Goal: Transaction & Acquisition: Book appointment/travel/reservation

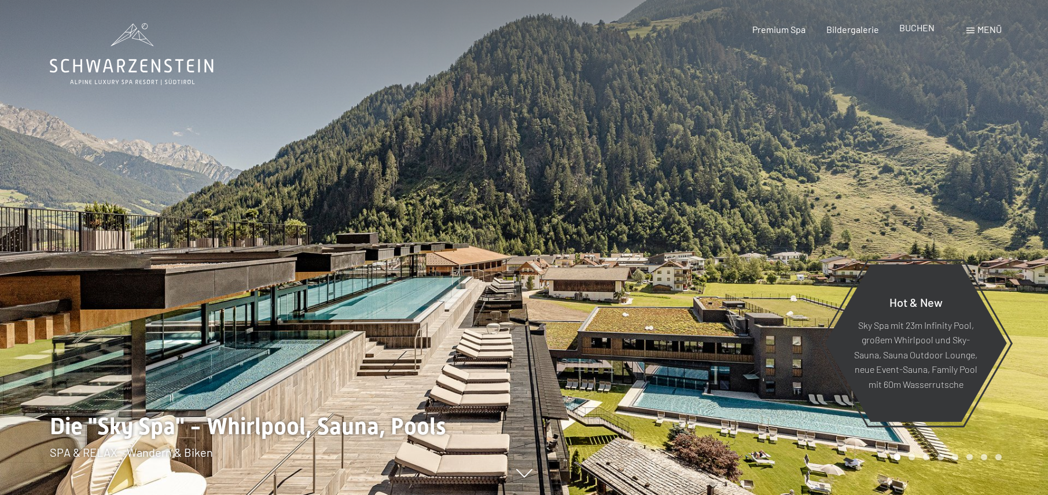
click at [916, 29] on span "BUCHEN" at bounding box center [916, 27] width 35 height 11
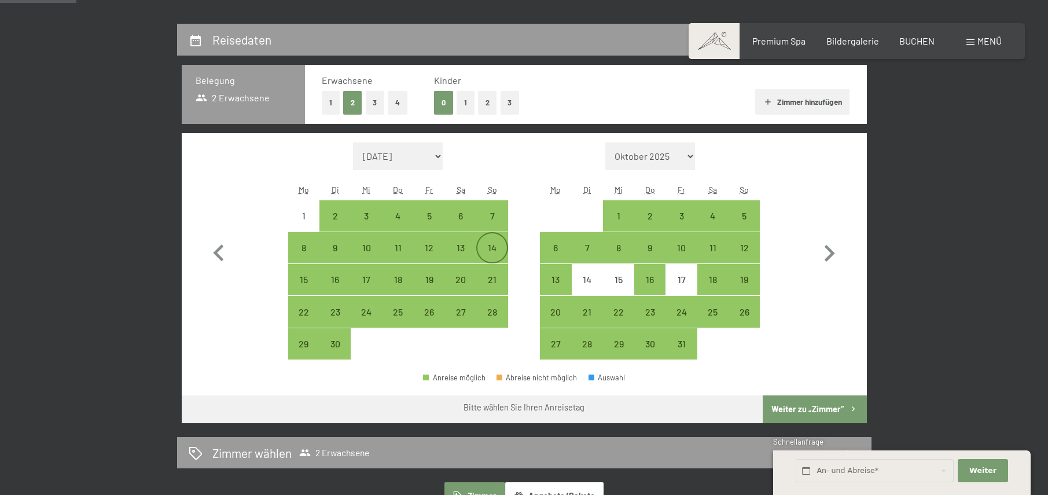
scroll to position [289, 0]
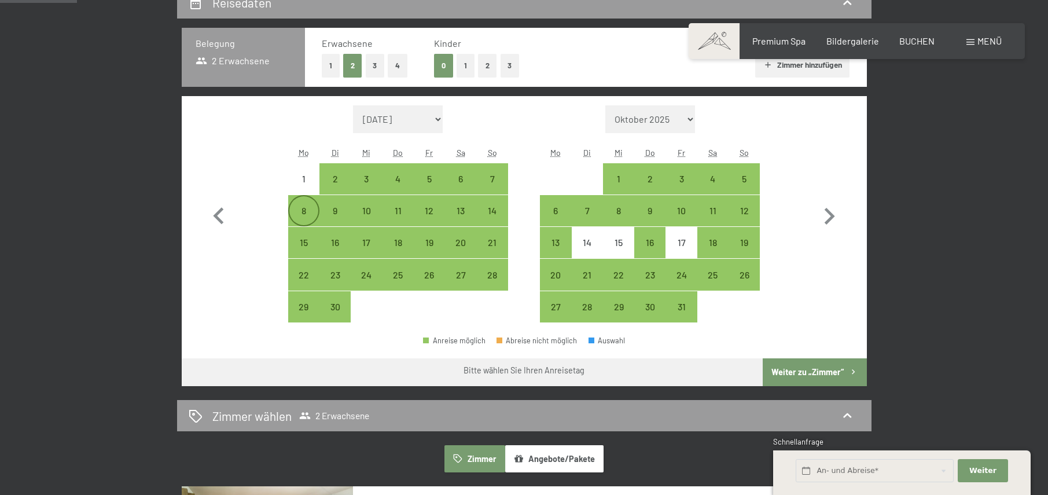
click at [304, 206] on div "8" at bounding box center [303, 220] width 29 height 29
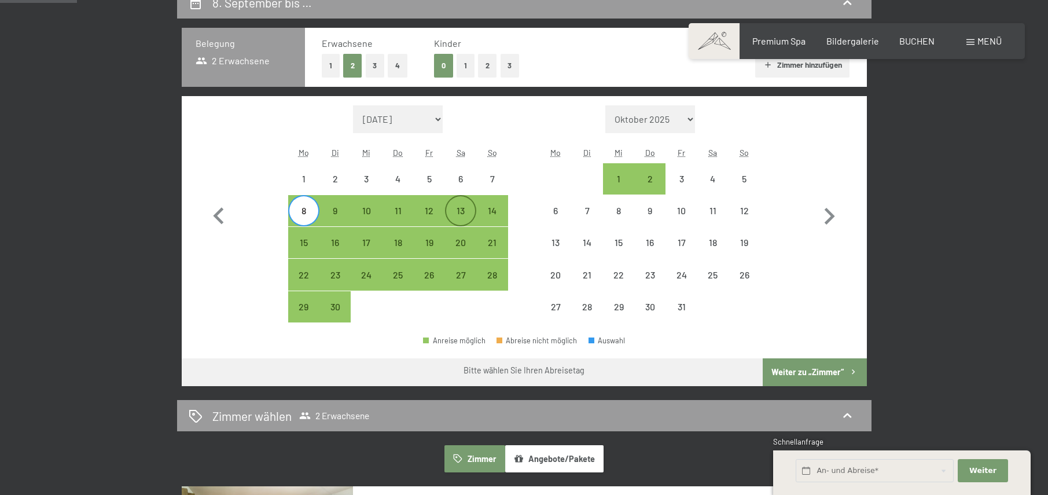
click at [462, 206] on div "13" at bounding box center [460, 220] width 29 height 29
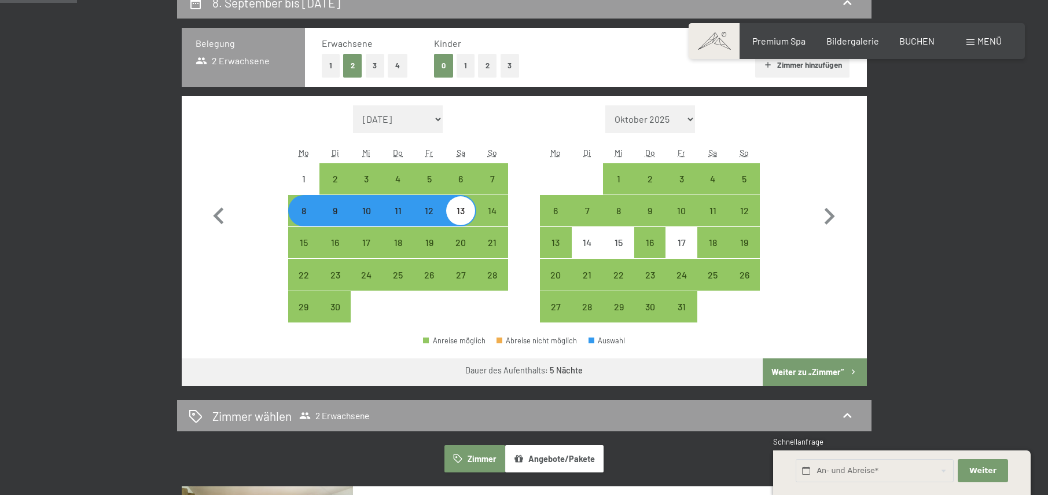
click at [795, 368] on button "Weiter zu „Zimmer“" at bounding box center [814, 372] width 104 height 28
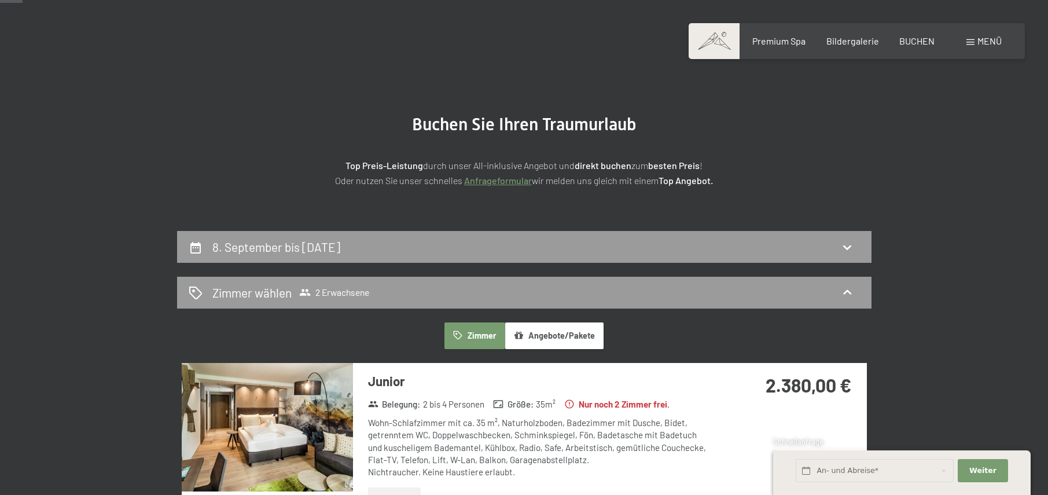
scroll to position [45, 0]
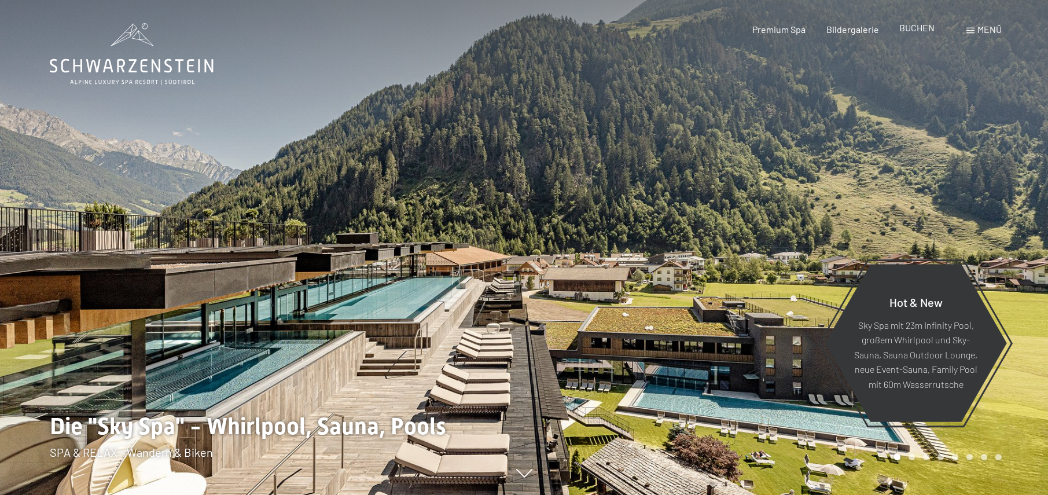
click at [911, 27] on span "BUCHEN" at bounding box center [916, 27] width 35 height 11
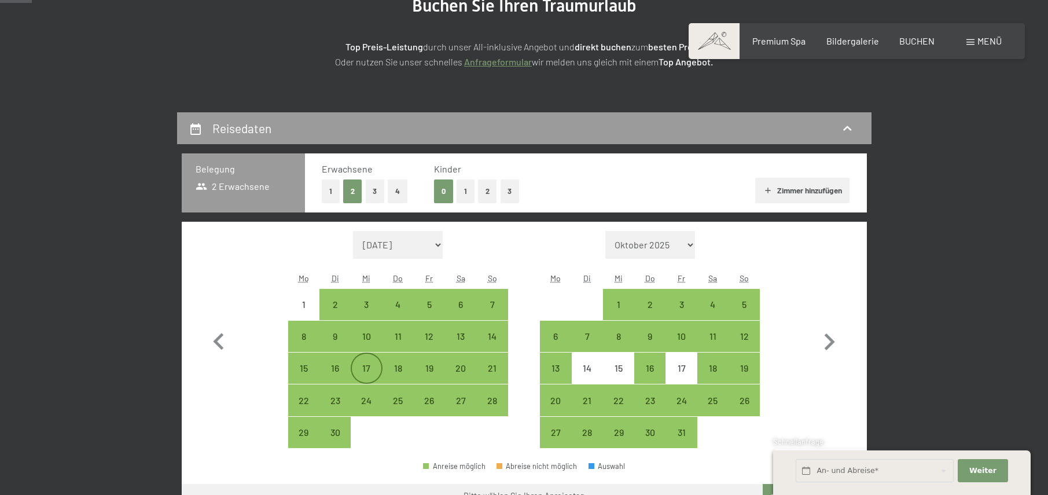
scroll to position [174, 0]
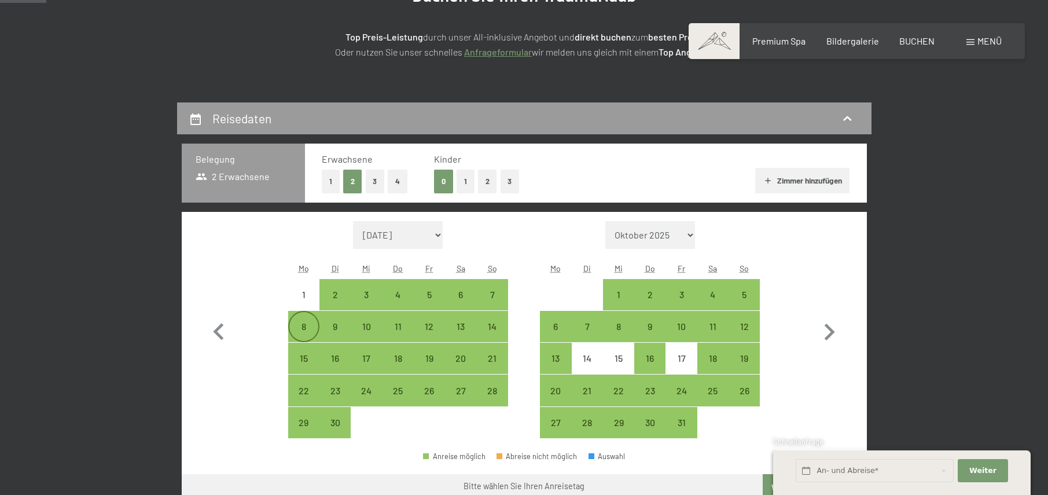
click at [303, 325] on div "8" at bounding box center [303, 336] width 29 height 29
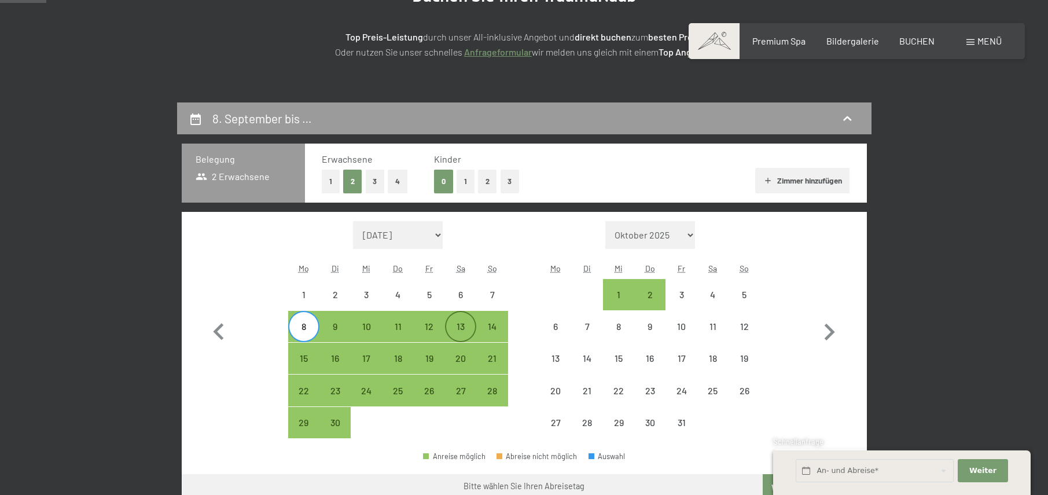
click at [464, 329] on div "13" at bounding box center [460, 336] width 29 height 29
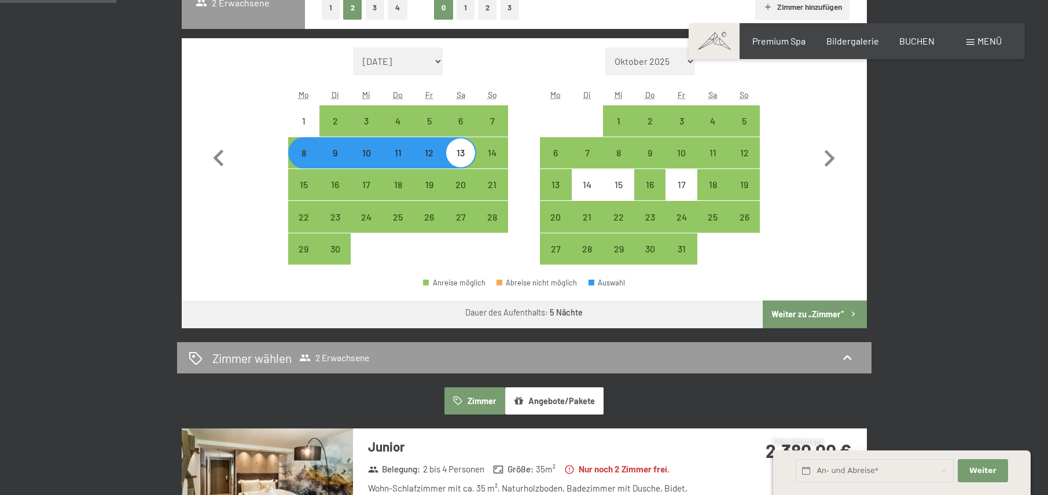
click at [813, 315] on button "Weiter zu „Zimmer“" at bounding box center [814, 314] width 104 height 28
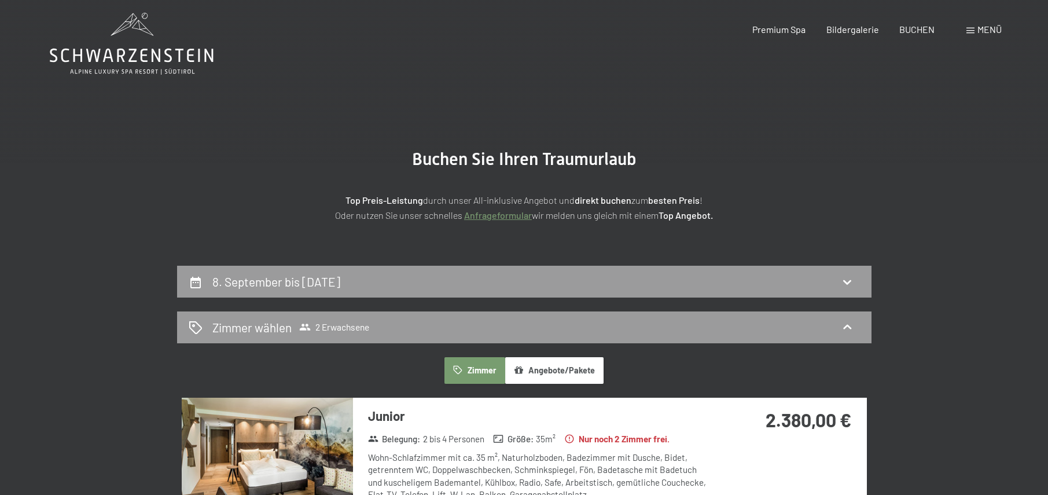
scroll to position [0, 0]
